Goal: Task Accomplishment & Management: Use online tool/utility

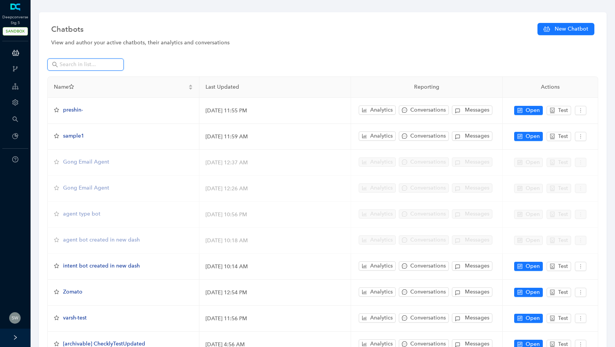
click at [74, 63] on input "text" at bounding box center [86, 64] width 53 height 8
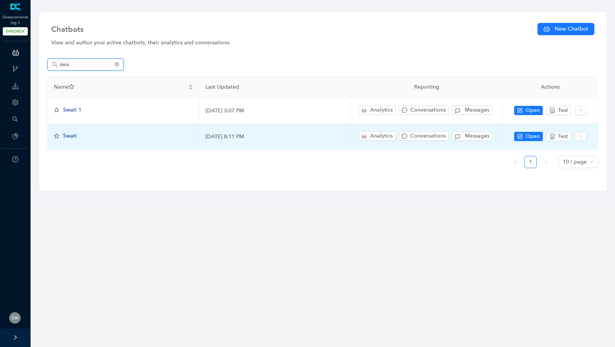
type input "swa"
click at [147, 129] on td "Swati" at bounding box center [124, 137] width 152 height 26
click at [525, 136] on button "Open" at bounding box center [528, 136] width 29 height 9
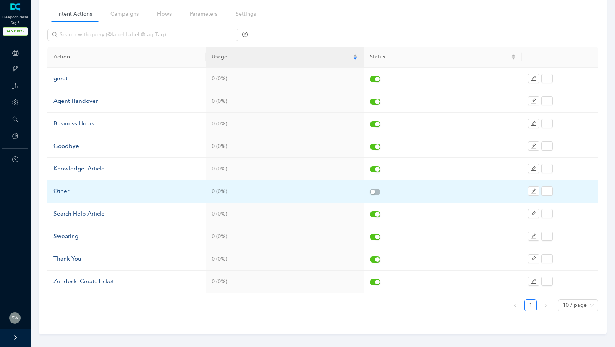
scroll to position [52, 0]
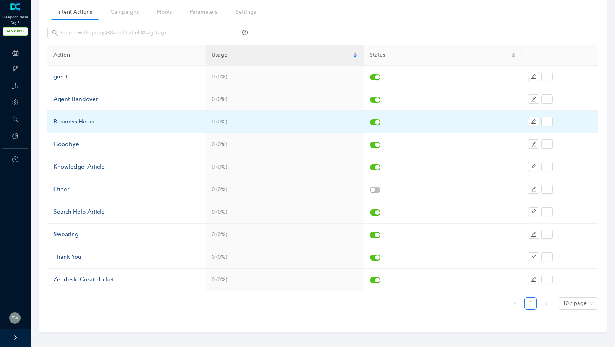
click at [90, 121] on div "Business Hours" at bounding box center [126, 121] width 146 height 9
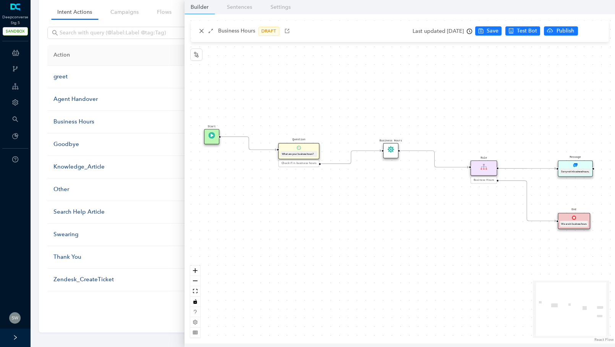
click at [392, 151] on img at bounding box center [390, 149] width 6 height 6
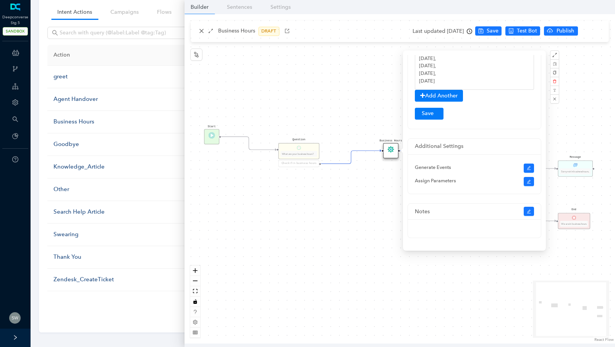
scroll to position [125, 0]
click at [603, 102] on div "Business Hours Start Question What are your business hours? Check if in busines…" at bounding box center [399, 178] width 430 height 329
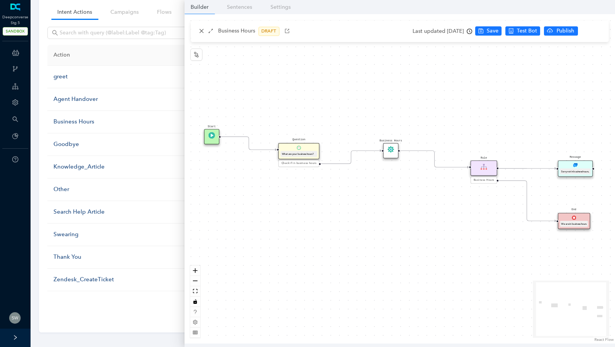
scroll to position [0, 0]
click at [485, 168] on img at bounding box center [484, 166] width 6 height 6
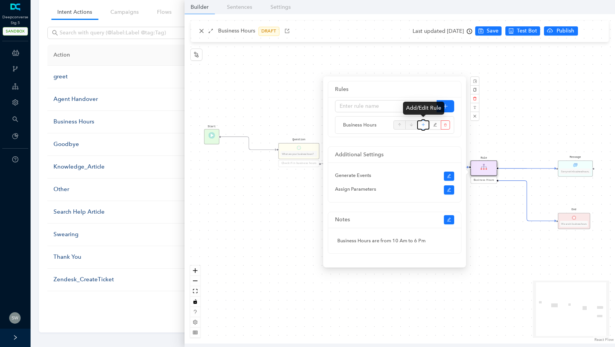
click at [423, 126] on icon "plus" at bounding box center [423, 124] width 0 height 3
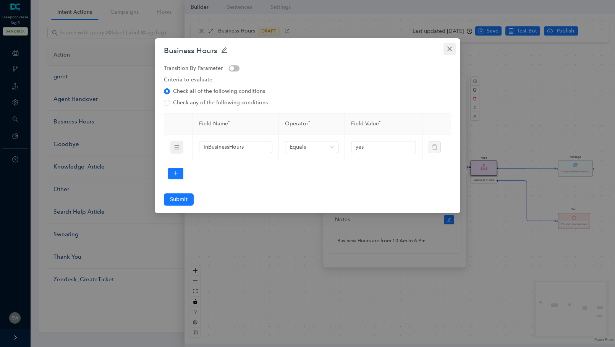
click at [448, 49] on icon "close" at bounding box center [450, 49] width 6 height 6
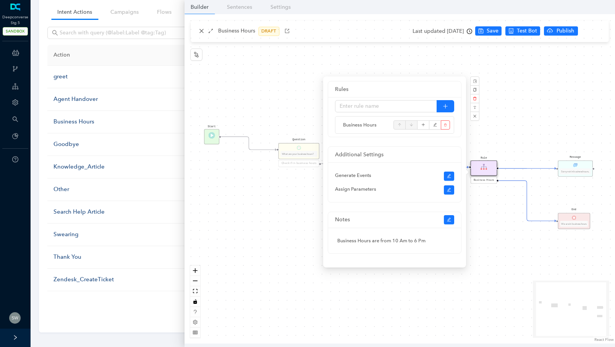
click at [541, 116] on div "Business Hours Start Question What are your business hours? Check if in busines…" at bounding box center [399, 178] width 430 height 329
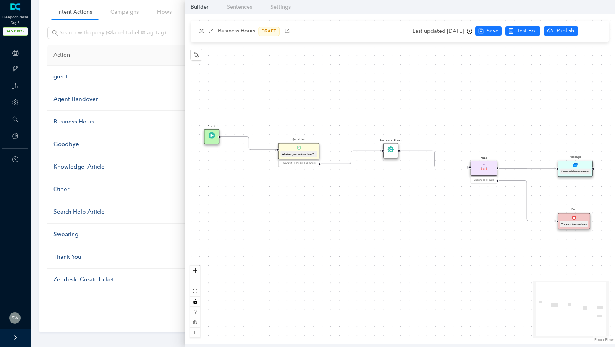
click at [308, 150] on div "Question What are your business hours?" at bounding box center [298, 151] width 41 height 16
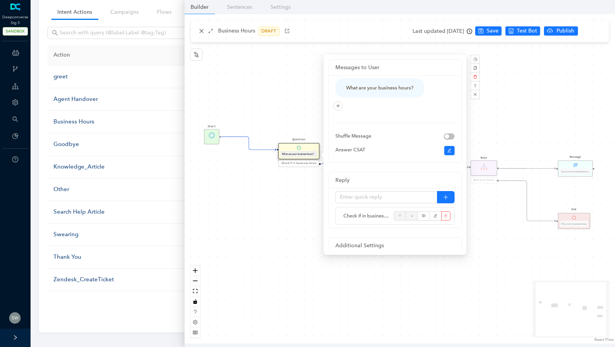
click at [304, 76] on div "Business Hours Start Question What are your business hours? Check if in busines…" at bounding box center [399, 178] width 430 height 329
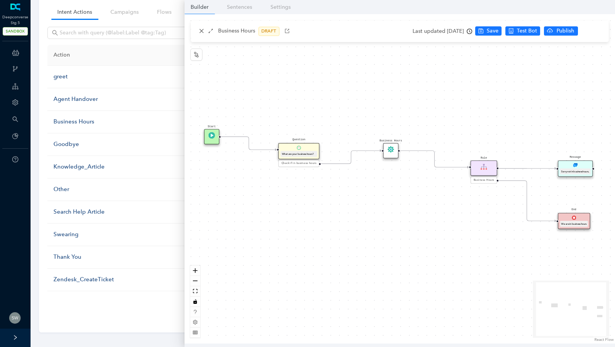
click at [389, 150] on img at bounding box center [390, 149] width 6 height 6
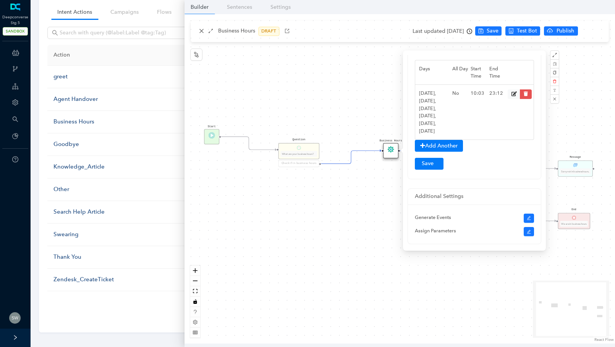
scroll to position [125, 0]
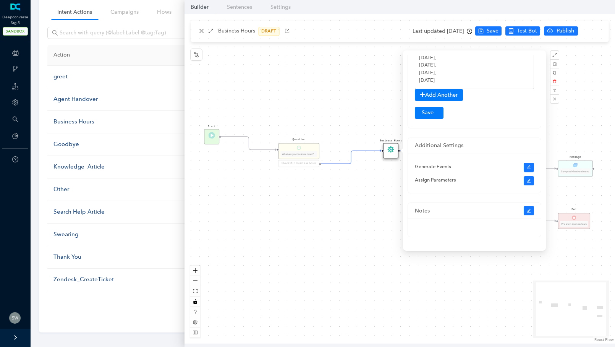
click at [569, 131] on div "Business Hours Start Question What are your business hours? Check if in busines…" at bounding box center [399, 178] width 430 height 329
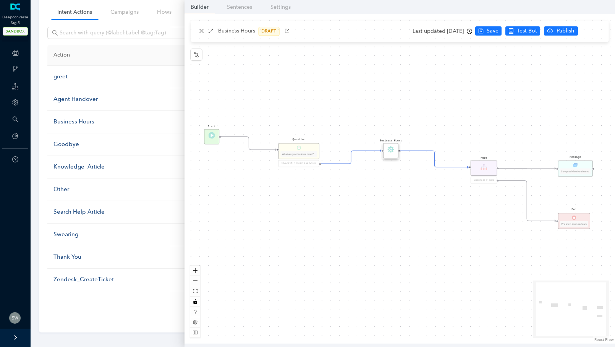
scroll to position [0, 0]
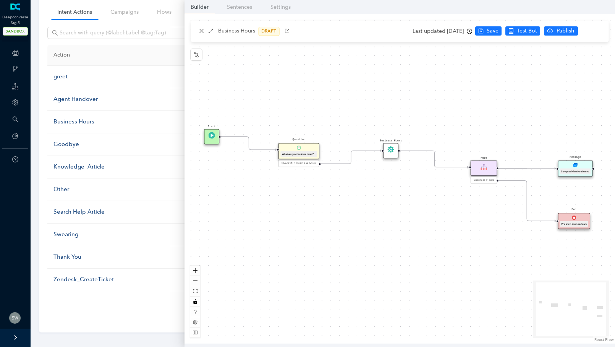
click at [395, 154] on div "Business Hours" at bounding box center [390, 150] width 15 height 15
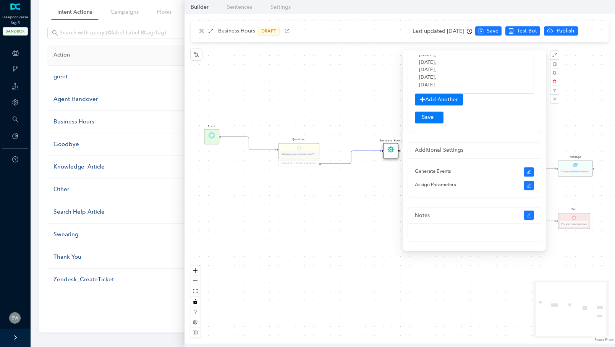
scroll to position [125, 0]
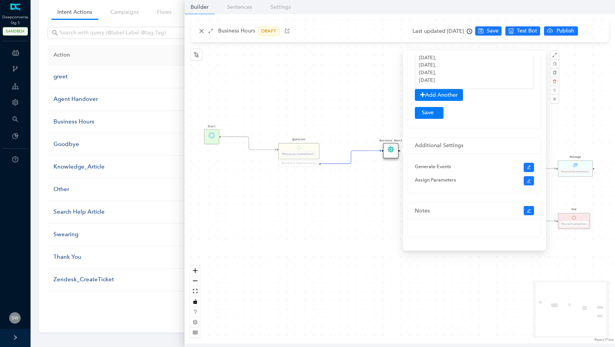
click at [589, 113] on div "Business Hours Start Question What are your business hours? Check if in busines…" at bounding box center [399, 178] width 430 height 329
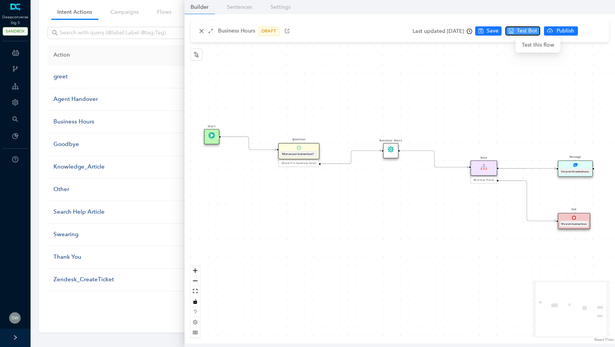
click at [533, 30] on span "Test Bot" at bounding box center [527, 31] width 20 height 8
click at [525, 45] on span "Test this flow" at bounding box center [538, 45] width 32 height 8
click at [308, 167] on div "Question What are your business hours? Check if in business hours" at bounding box center [298, 155] width 41 height 25
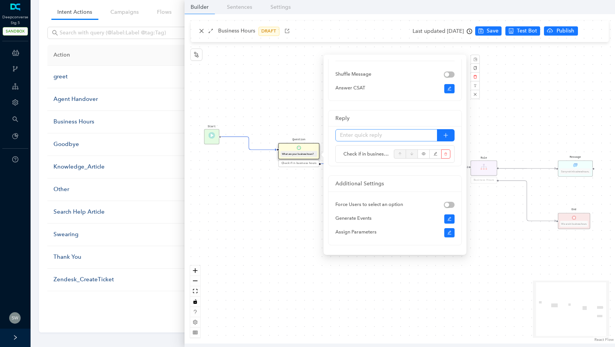
scroll to position [62, 0]
click at [438, 151] on button "button" at bounding box center [435, 153] width 12 height 9
type input "Check if in business hours"
click at [500, 115] on div "Business Hours Start Question What are your business hours? Check if in busines…" at bounding box center [399, 178] width 430 height 329
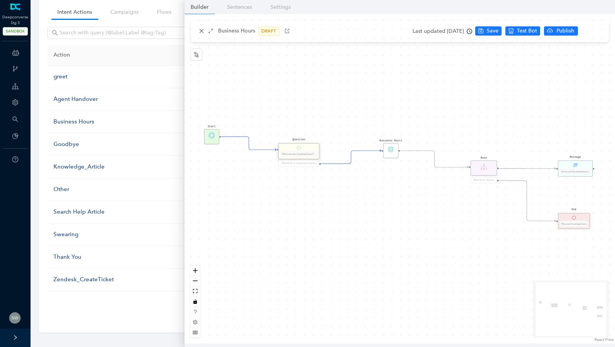
scroll to position [0, 0]
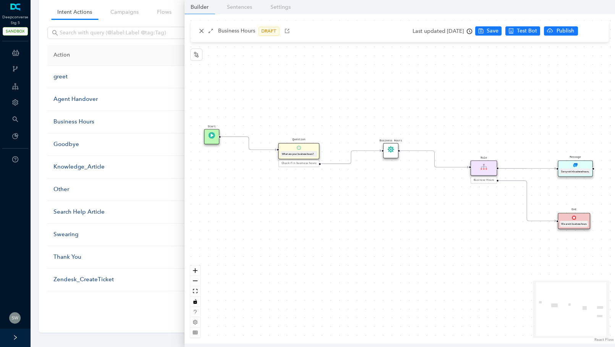
click at [389, 150] on img at bounding box center [390, 149] width 6 height 6
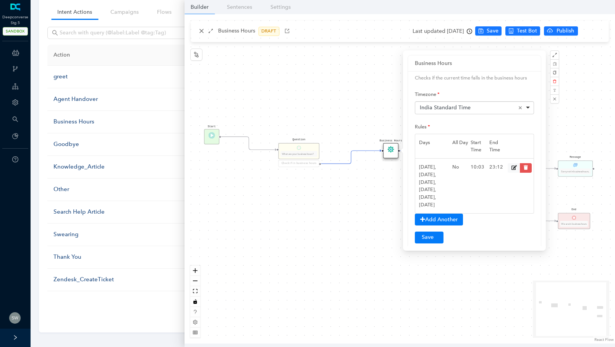
click at [330, 80] on div "Business Hours Start Question What are your business hours? Check if in busines…" at bounding box center [399, 178] width 430 height 329
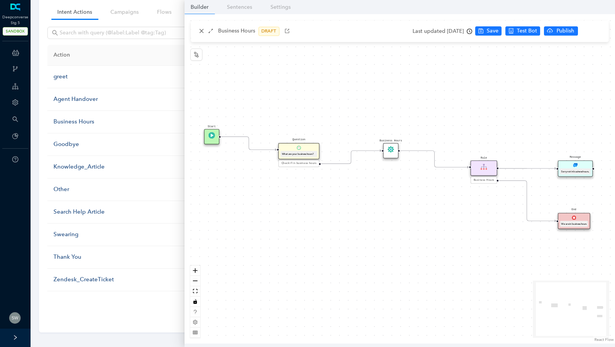
click at [391, 150] on img at bounding box center [390, 149] width 6 height 6
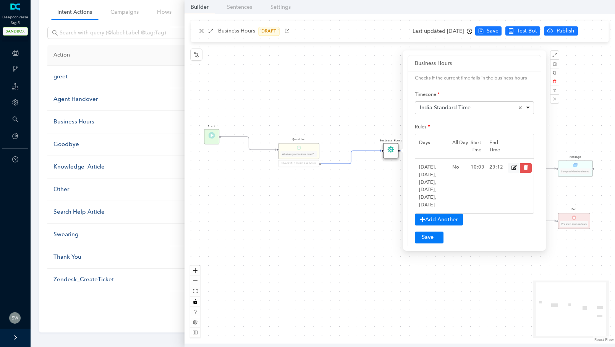
click at [348, 74] on div "Business Hours Start Question What are your business hours? Check if in busines…" at bounding box center [399, 178] width 430 height 329
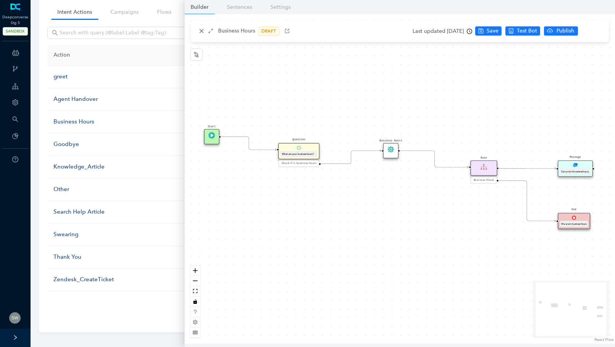
click at [392, 155] on div "Business Hours" at bounding box center [390, 150] width 15 height 15
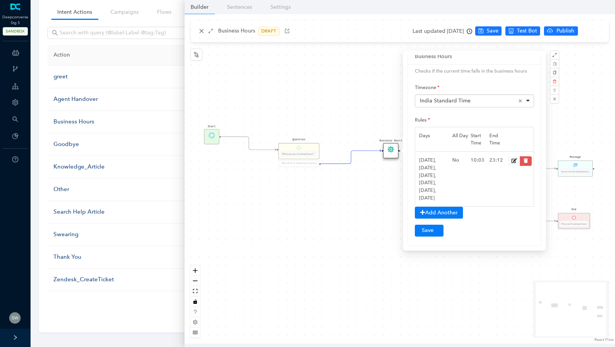
scroll to position [7, 0]
click at [593, 98] on div "Business Hours Start Question What are your business hours? Check if in busines…" at bounding box center [399, 178] width 430 height 329
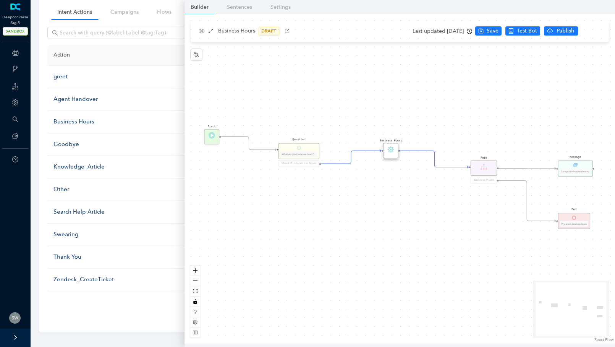
scroll to position [0, 0]
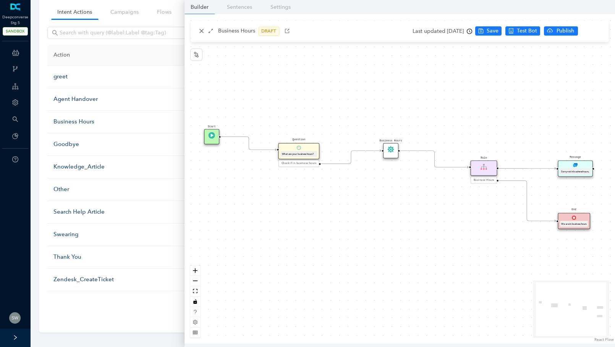
click at [481, 161] on div "Rule" at bounding box center [484, 167] width 27 height 15
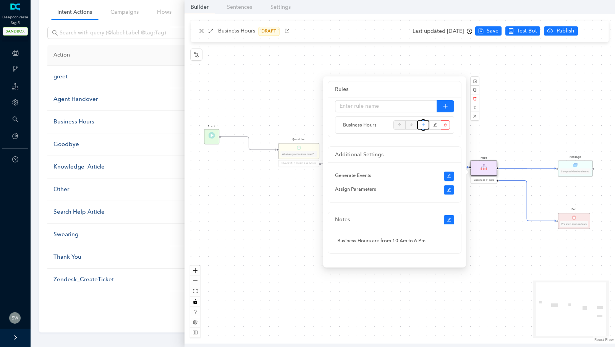
click at [425, 127] on icon "plus" at bounding box center [423, 124] width 4 height 11
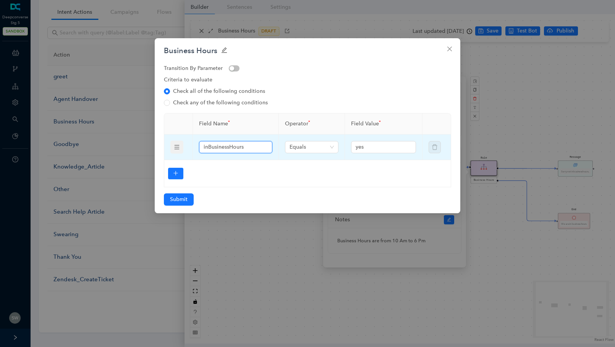
drag, startPoint x: 261, startPoint y: 148, endPoint x: 191, endPoint y: 149, distance: 69.9
click at [191, 149] on tr "inBusinessHours Equals yes" at bounding box center [307, 147] width 287 height 26
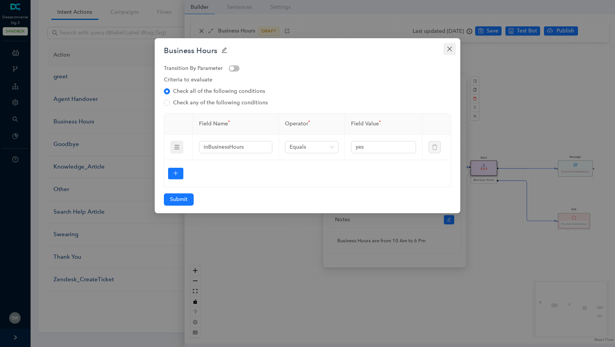
click at [453, 46] on span "Close" at bounding box center [449, 49] width 12 height 6
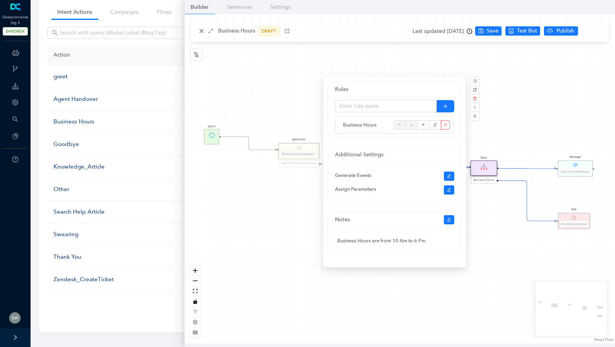
click at [203, 36] on div "Business Hours Start Question What are your business hours? Check if in busines…" at bounding box center [399, 178] width 430 height 329
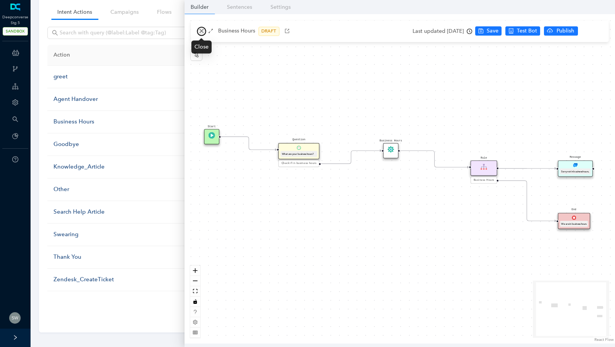
click at [200, 33] on icon "close" at bounding box center [201, 30] width 5 height 5
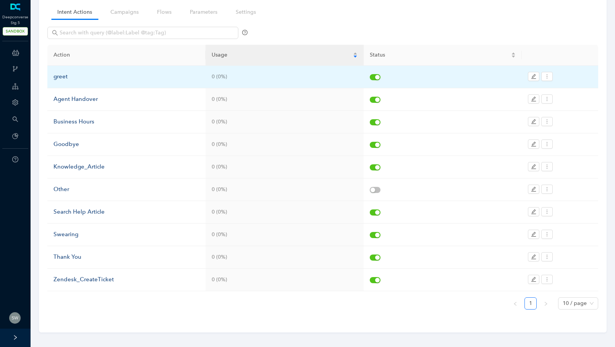
click at [90, 77] on div "greet" at bounding box center [126, 76] width 146 height 9
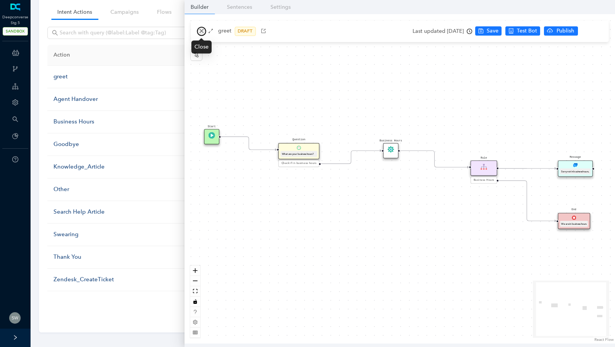
click at [199, 32] on icon "close" at bounding box center [201, 30] width 5 height 5
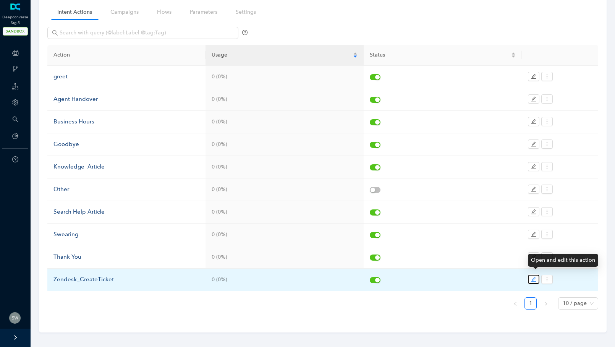
click at [533, 277] on icon "edit" at bounding box center [533, 279] width 5 height 5
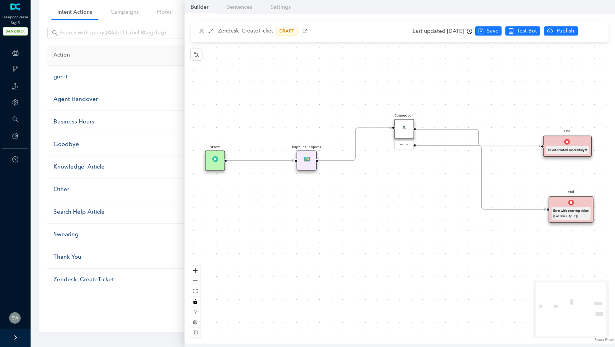
drag, startPoint x: 445, startPoint y: 161, endPoint x: 404, endPoint y: 128, distance: 52.4
click at [404, 128] on div "Connector" at bounding box center [404, 129] width 20 height 20
click at [404, 127] on img at bounding box center [404, 128] width 6 height 6
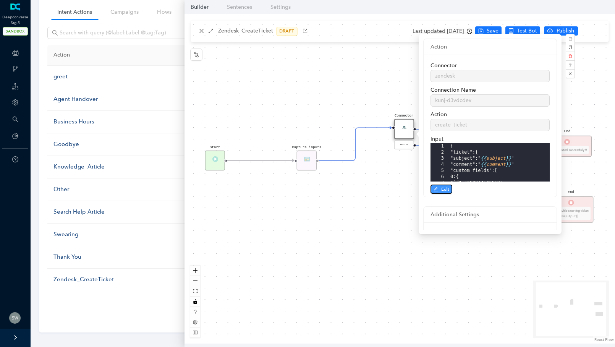
click at [450, 190] on button "Edit" at bounding box center [441, 188] width 22 height 9
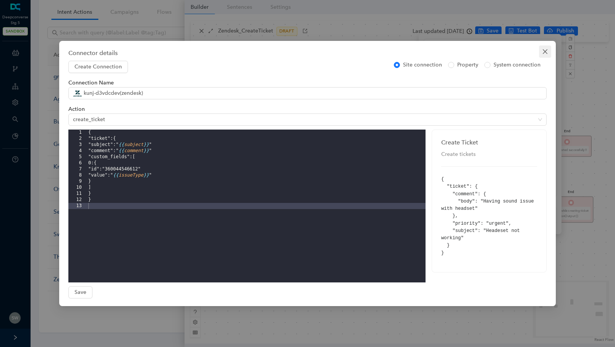
click at [540, 54] on span "Close" at bounding box center [545, 52] width 12 height 6
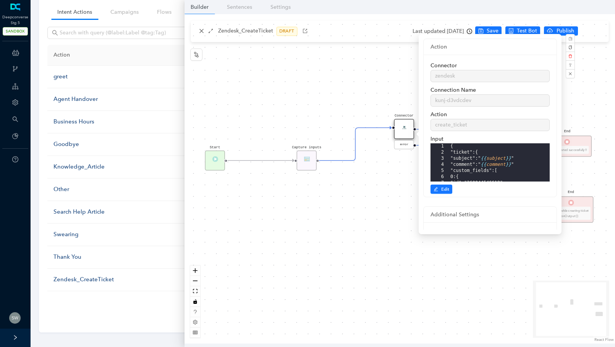
click at [199, 34] on div "Start Capture inputs Connector error End Ticket created successfully!! End Erro…" at bounding box center [399, 178] width 430 height 329
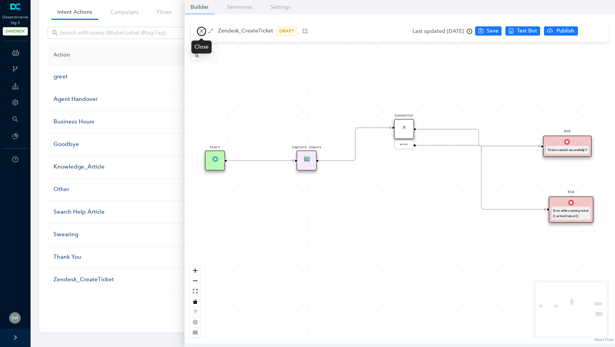
click at [199, 34] on button "button" at bounding box center [201, 31] width 9 height 9
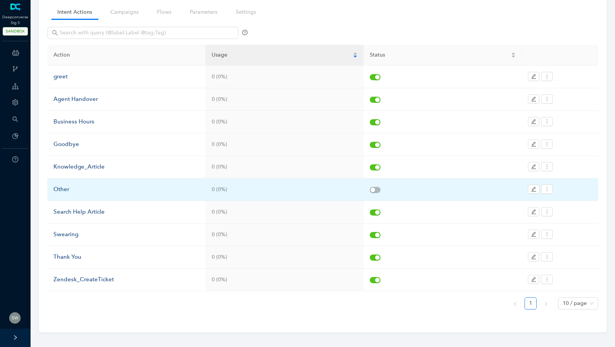
click at [83, 187] on div "Other" at bounding box center [126, 189] width 146 height 9
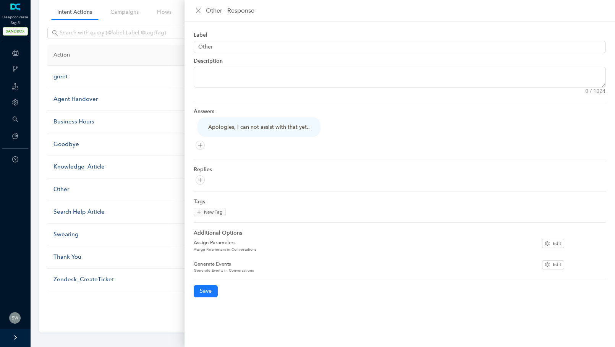
click at [193, 10] on div "Other - Response" at bounding box center [399, 11] width 430 height 22
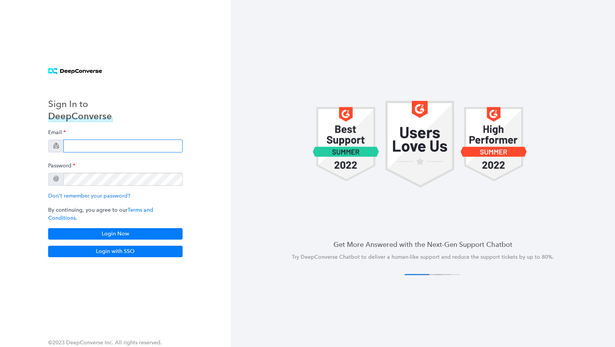
click at [81, 152] on input "email" at bounding box center [122, 145] width 119 height 13
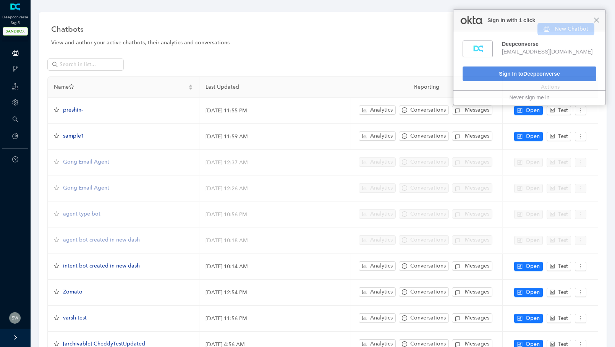
click at [595, 22] on span "Close" at bounding box center [597, 20] width 6 height 6
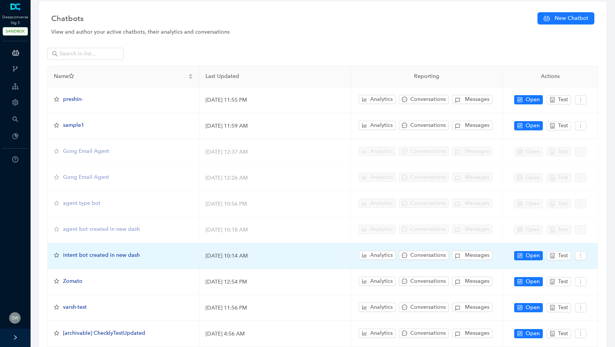
scroll to position [5, 0]
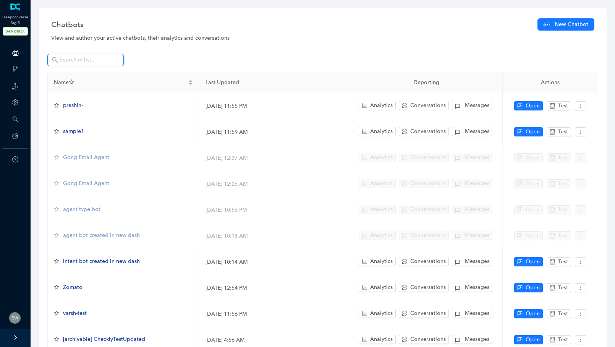
click at [88, 61] on input "text" at bounding box center [86, 60] width 53 height 8
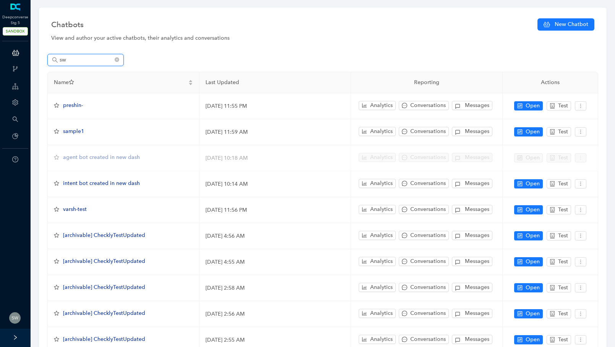
scroll to position [0, 0]
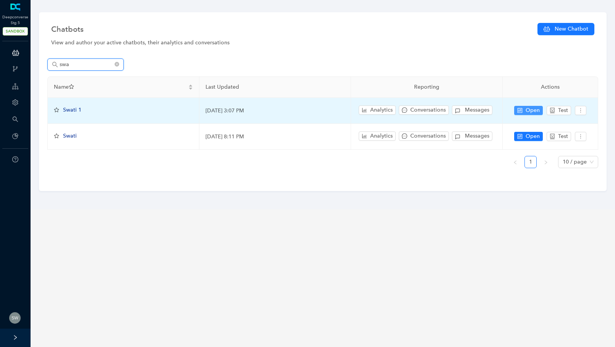
type input "swa"
click at [539, 110] on span "Open" at bounding box center [533, 110] width 14 height 8
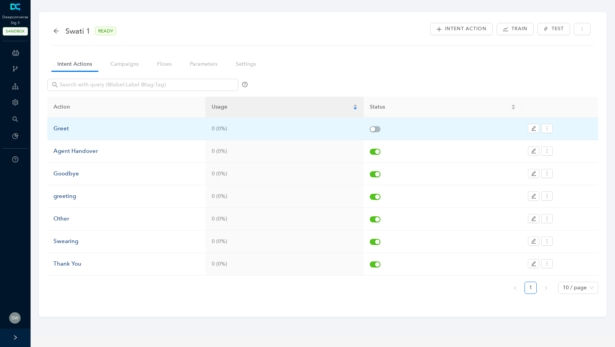
click at [76, 121] on td "Greet" at bounding box center [126, 129] width 158 height 23
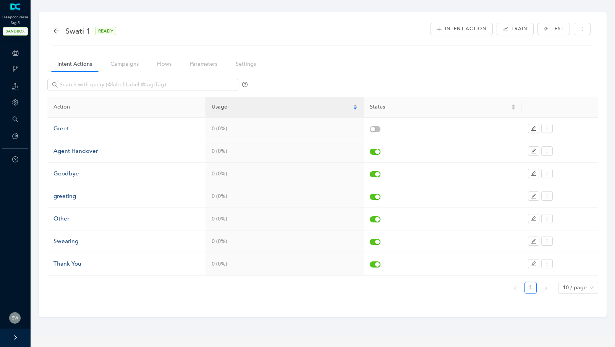
click at [60, 30] on div "Swati 1 READY" at bounding box center [88, 31] width 71 height 12
click at [57, 29] on icon "arrow-left" at bounding box center [56, 31] width 6 height 6
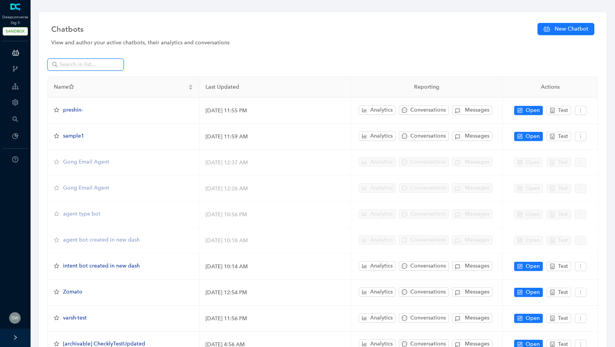
click at [83, 65] on input "text" at bounding box center [86, 64] width 53 height 8
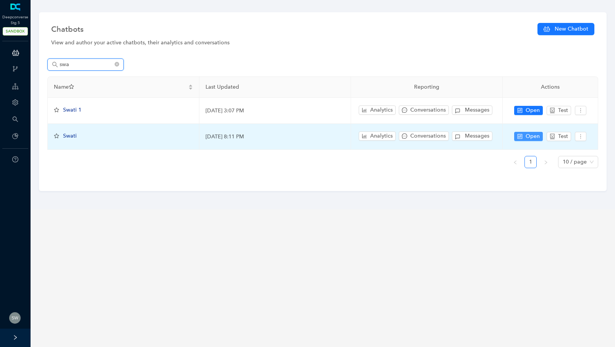
type input "swa"
click at [520, 133] on button "Open" at bounding box center [528, 136] width 29 height 9
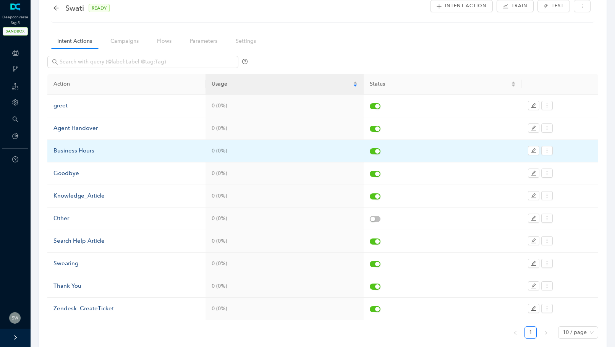
scroll to position [24, 0]
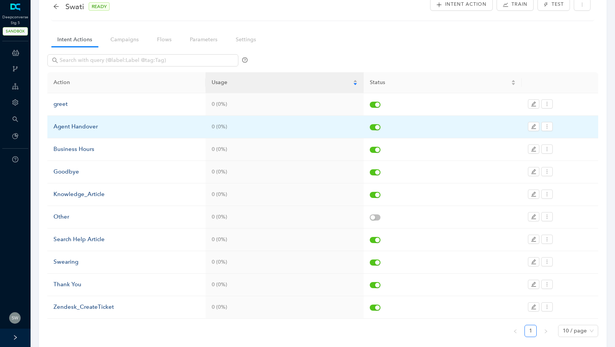
click at [82, 125] on div "Agent Handover" at bounding box center [126, 126] width 146 height 9
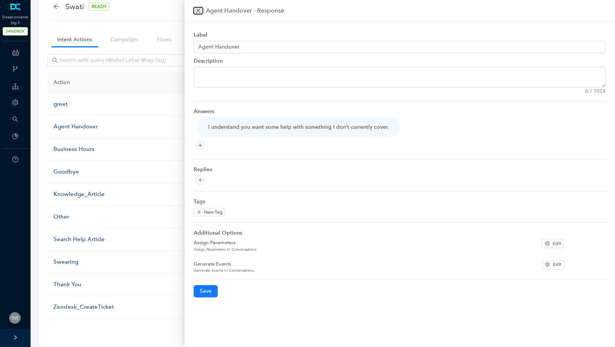
click at [201, 10] on button "Close" at bounding box center [198, 10] width 9 height 7
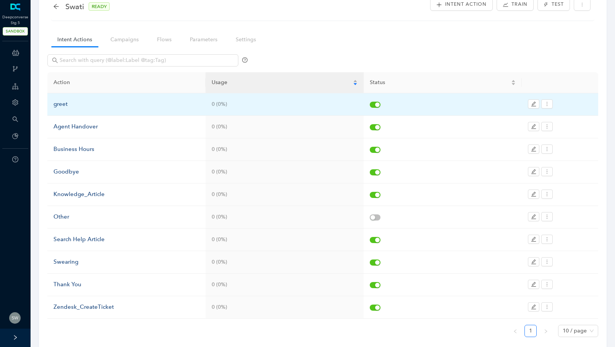
click at [58, 106] on div "greet" at bounding box center [126, 104] width 146 height 9
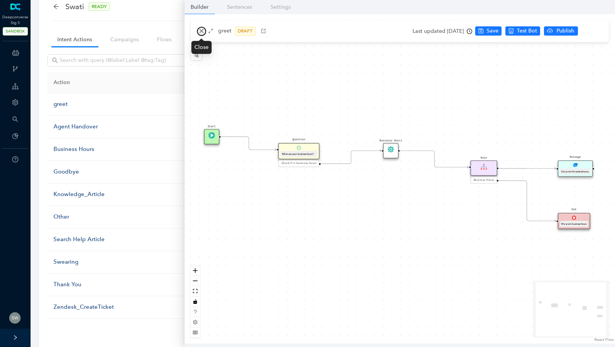
click at [204, 32] on button "button" at bounding box center [201, 31] width 9 height 9
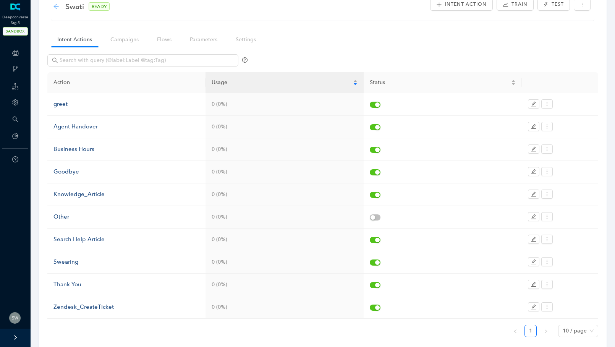
click at [55, 8] on icon "arrow-left" at bounding box center [56, 6] width 6 height 6
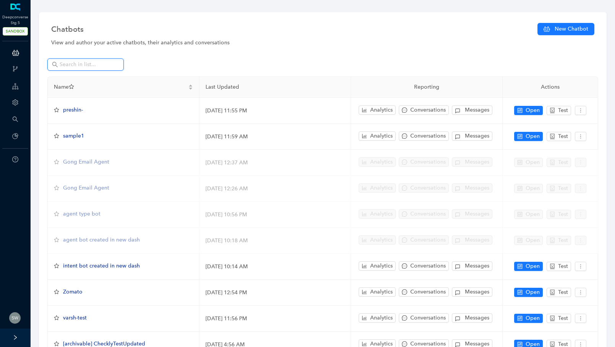
click at [83, 65] on input "text" at bounding box center [86, 64] width 53 height 8
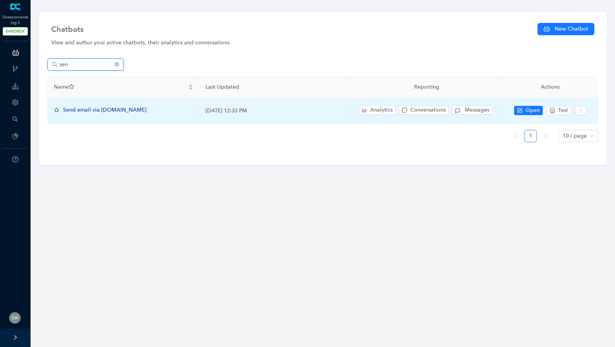
type input "sen"
click at [95, 105] on td "Send email via trai.io" at bounding box center [124, 111] width 152 height 26
drag, startPoint x: 94, startPoint y: 107, endPoint x: 100, endPoint y: 110, distance: 6.8
click at [94, 108] on span "Send email via trai.io" at bounding box center [104, 110] width 83 height 6
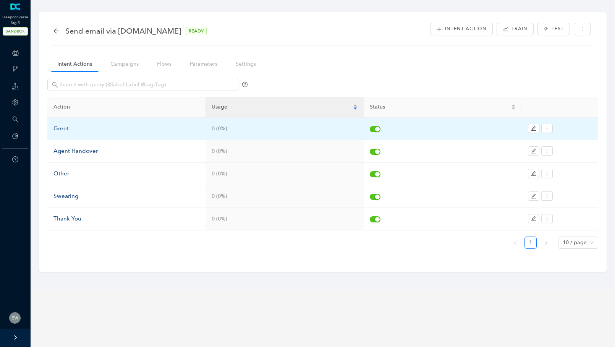
click at [75, 125] on div "Greet" at bounding box center [126, 128] width 146 height 9
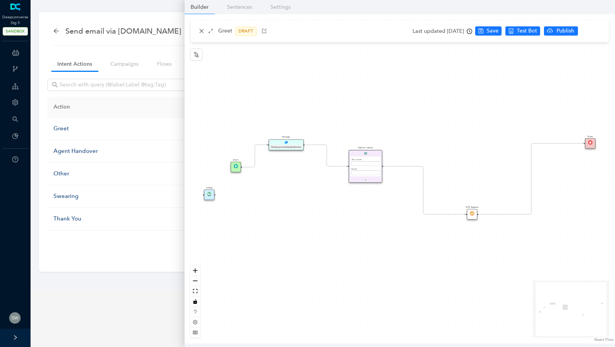
click at [281, 142] on div "Message Sending you an email regarding the same" at bounding box center [286, 144] width 35 height 11
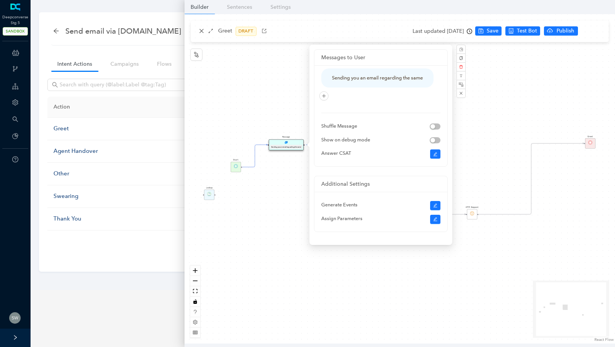
click at [282, 103] on div "Start Greet Message Sending you an email regarding the same Lookup HTTP Request…" at bounding box center [399, 178] width 430 height 329
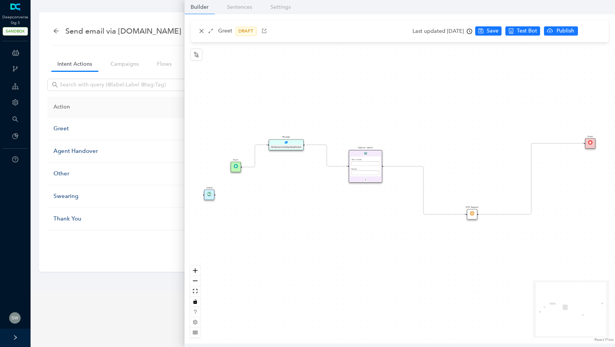
click at [359, 155] on div "Your name Email Submit" at bounding box center [365, 166] width 33 height 22
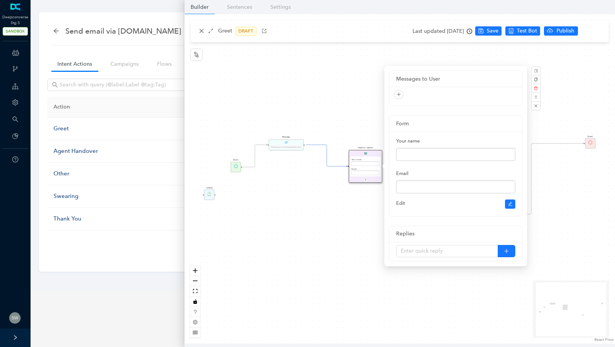
click at [347, 113] on div "Start Greet Message Sending you an email regarding the same Lookup HTTP Request…" at bounding box center [399, 178] width 430 height 329
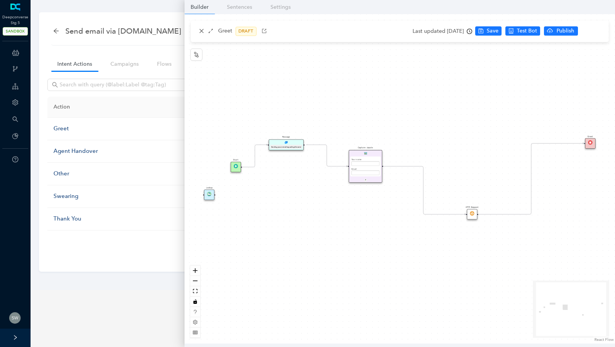
click at [472, 217] on div "HTTP Request" at bounding box center [472, 214] width 10 height 10
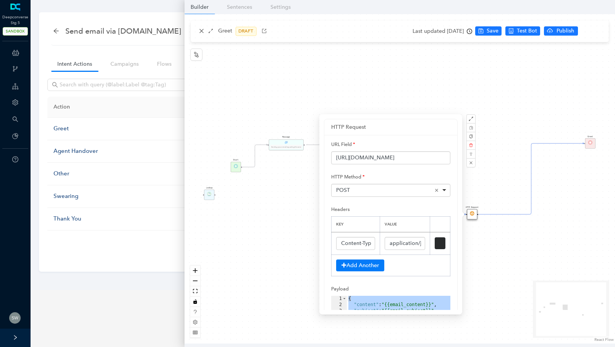
click at [330, 80] on div "Start Greet Message Sending you an email regarding the same Lookup HTTP Request…" at bounding box center [399, 178] width 430 height 329
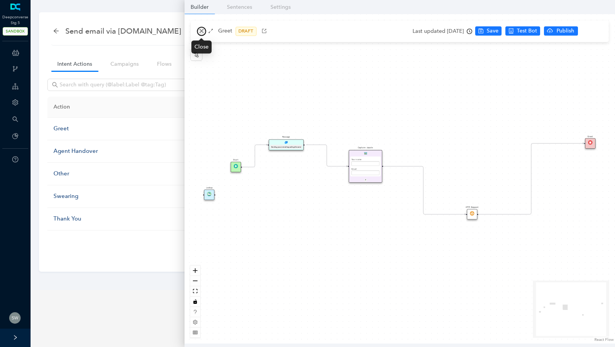
click at [201, 31] on icon "close" at bounding box center [201, 31] width 4 height 4
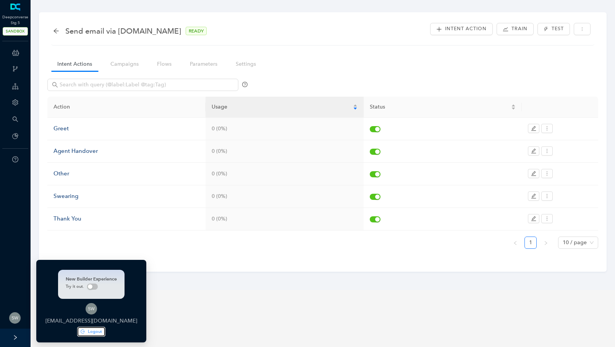
click at [78, 329] on button "Logout" at bounding box center [92, 331] width 28 height 9
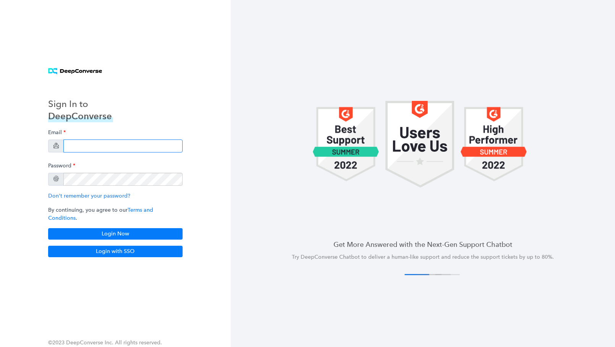
click at [87, 151] on input "email" at bounding box center [122, 145] width 119 height 13
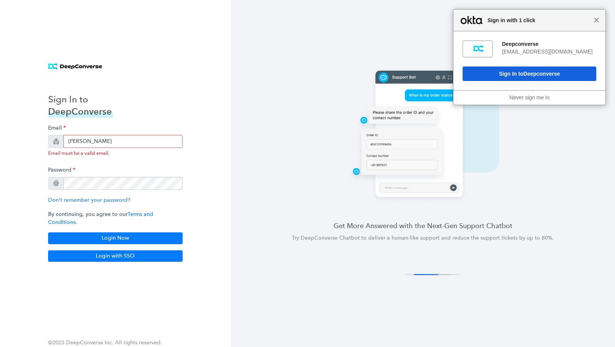
click at [599, 18] on span "Close" at bounding box center [597, 20] width 6 height 6
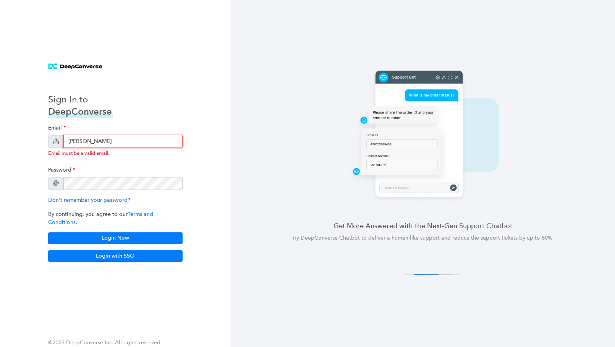
drag, startPoint x: 79, startPoint y: 149, endPoint x: 117, endPoint y: 146, distance: 38.7
click at [79, 148] on input "arlo" at bounding box center [122, 141] width 119 height 13
type input "a"
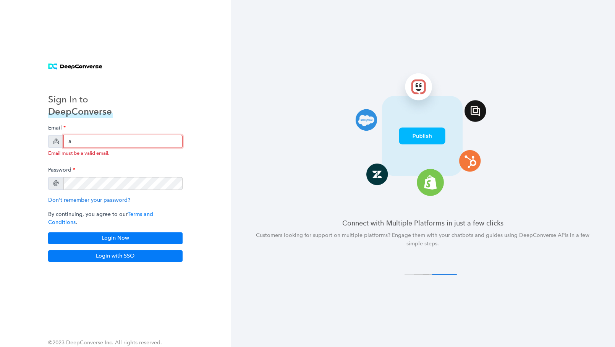
type input "anish+arlo@deepconverse.com"
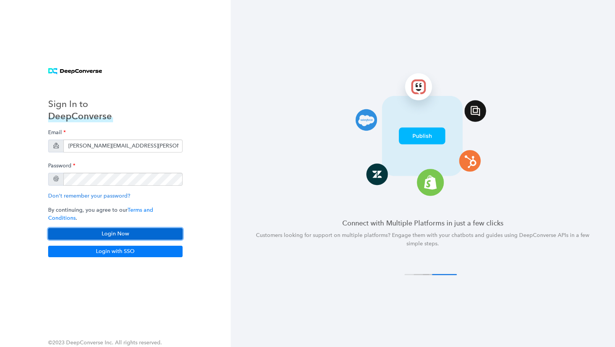
click at [144, 228] on button "Login Now" at bounding box center [115, 233] width 134 height 11
